Goal: Task Accomplishment & Management: Use online tool/utility

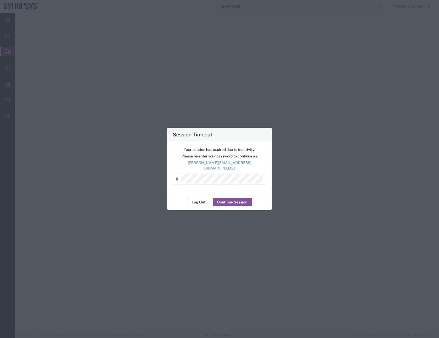
select select
click at [227, 135] on div "Session Timeout" at bounding box center [219, 135] width 105 height 14
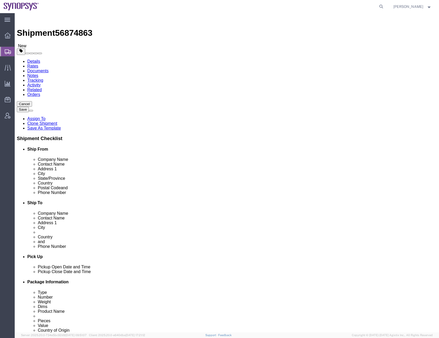
select select
